Goal: Find specific page/section: Find specific page/section

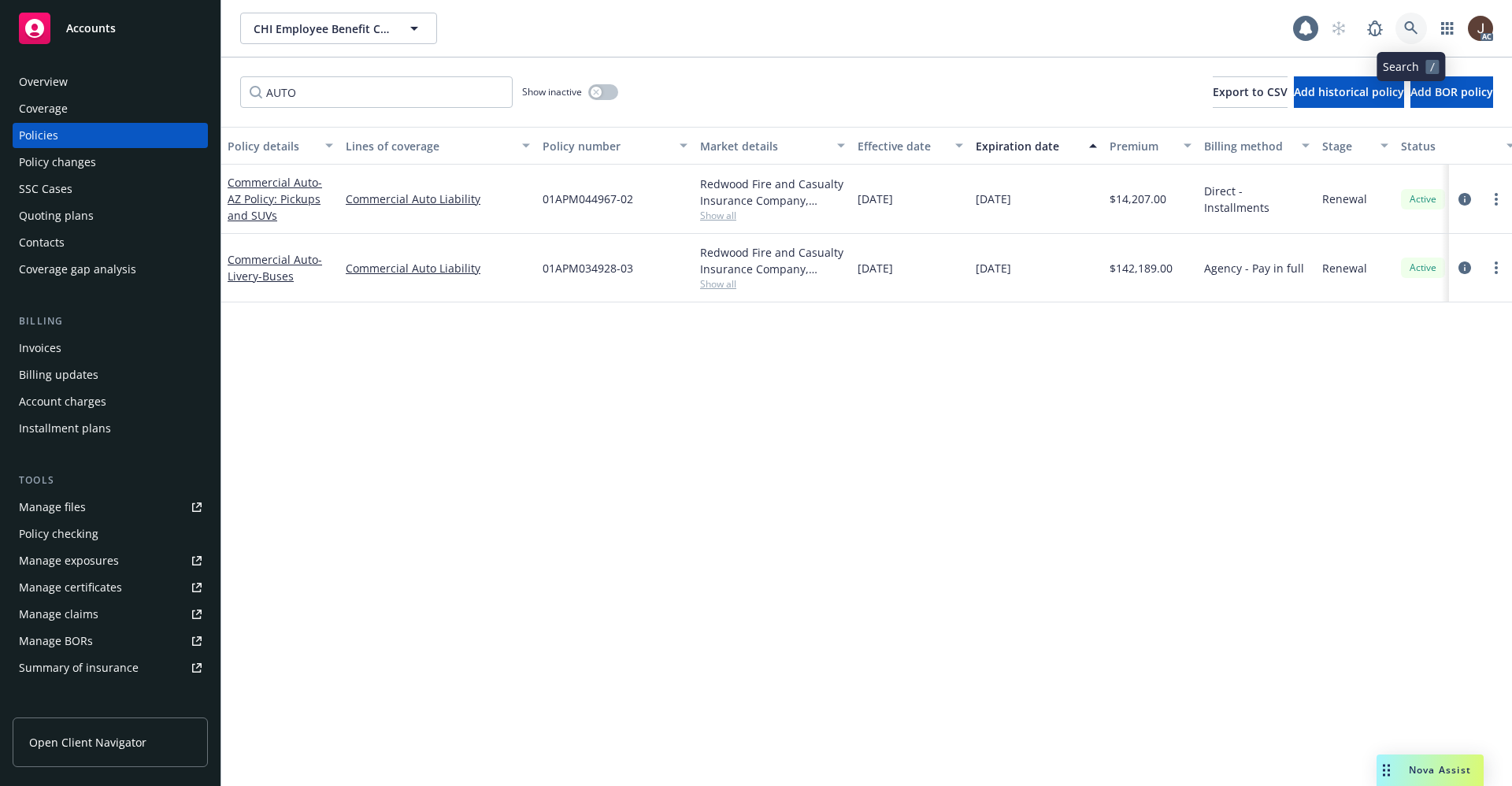
click at [1409, 27] on icon at bounding box center [1411, 28] width 15 height 15
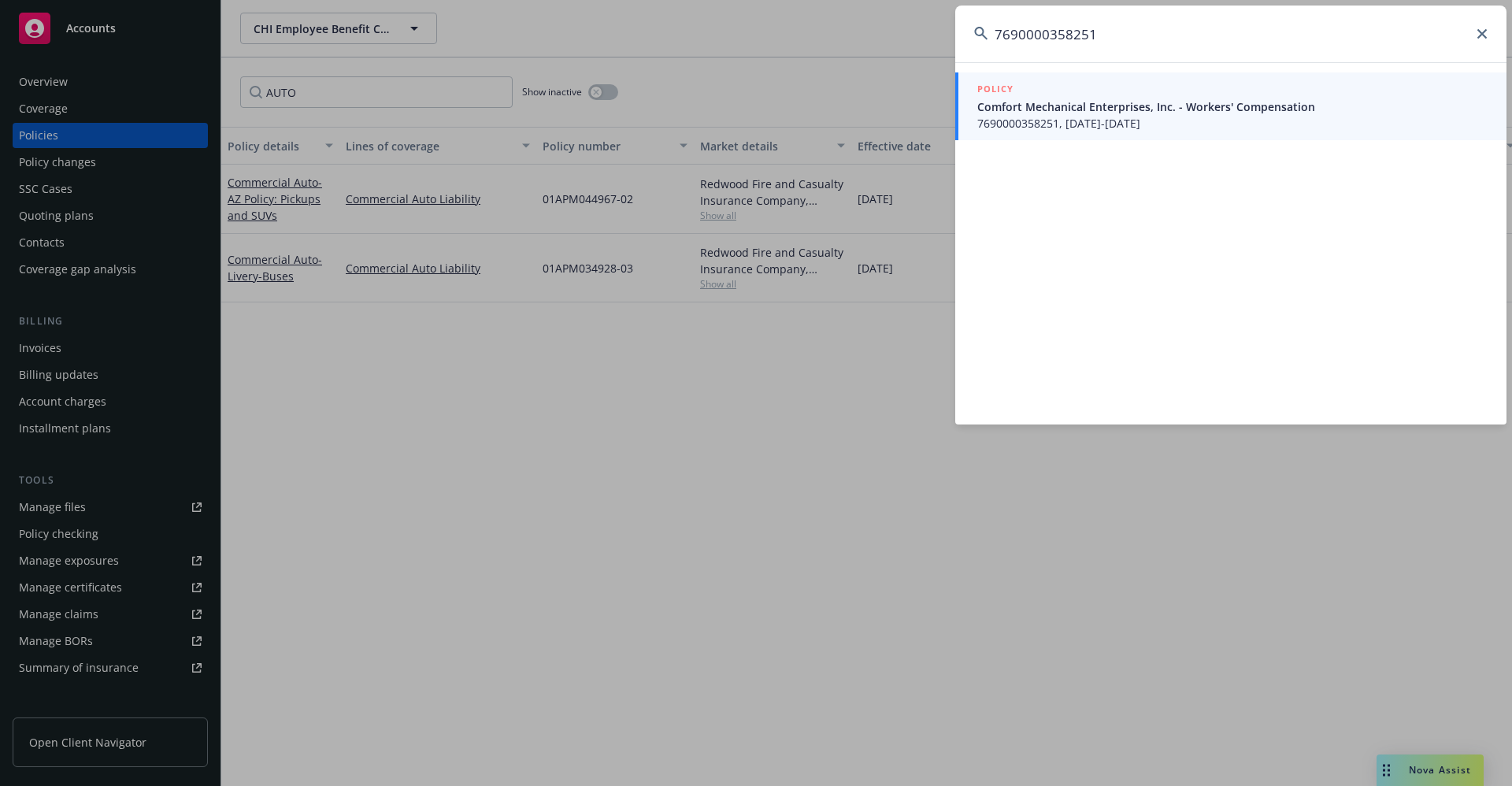
type input "7690000358251"
